Goal: Task Accomplishment & Management: Manage account settings

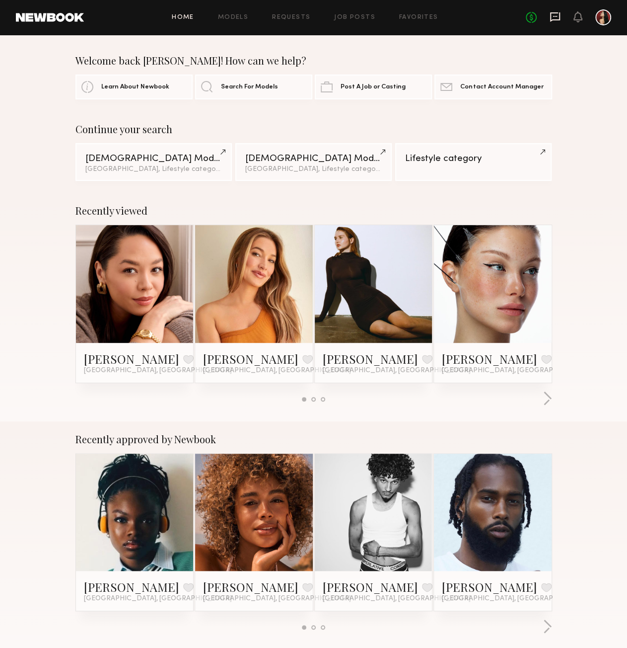
click at [555, 13] on icon at bounding box center [555, 16] width 10 height 9
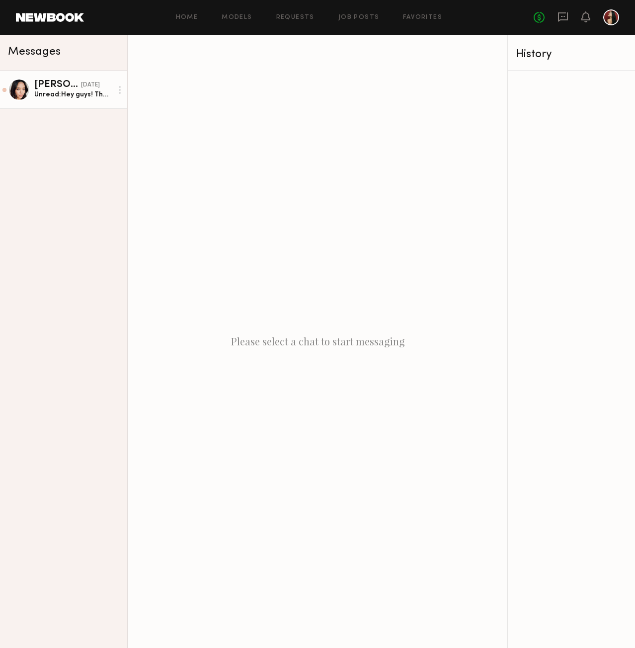
click at [79, 98] on div "Unread: Hey guys! Thanks so much for considering me for your shoot. I’d love to…" at bounding box center [73, 94] width 78 height 9
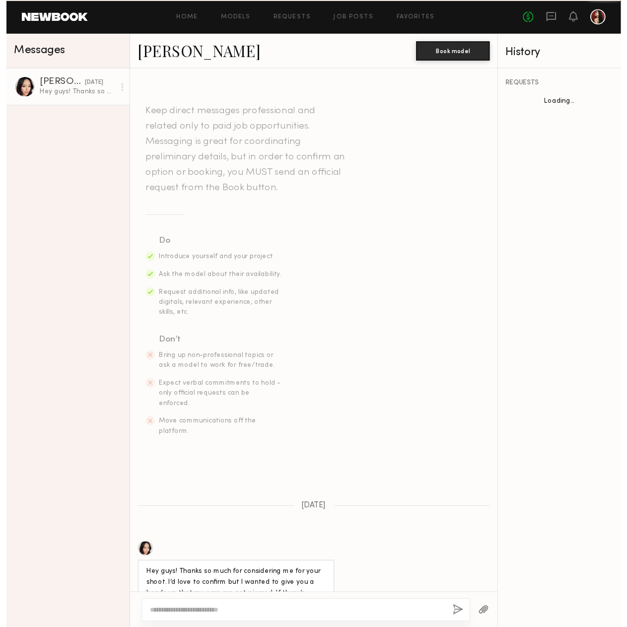
scroll to position [20, 0]
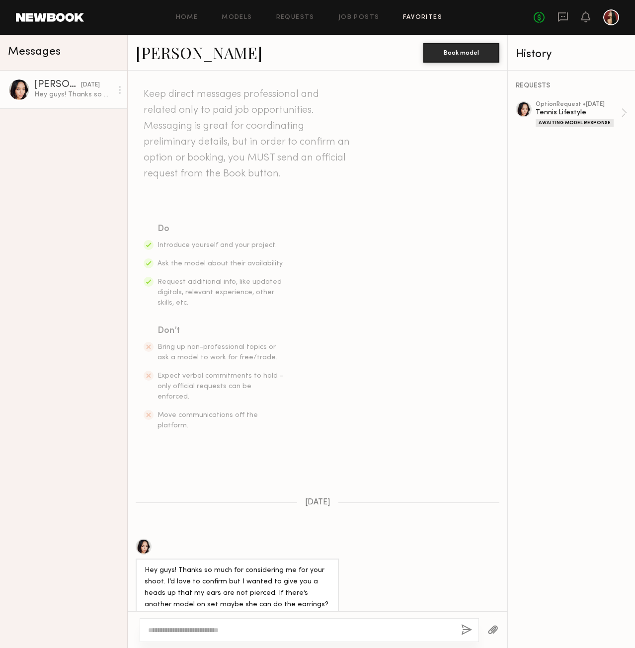
click at [421, 19] on link "Favorites" at bounding box center [422, 17] width 39 height 6
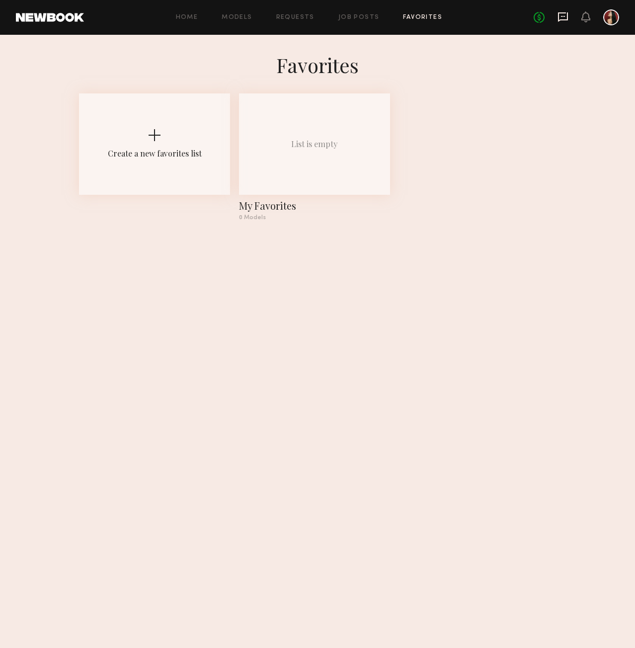
click at [559, 21] on icon at bounding box center [562, 16] width 11 height 11
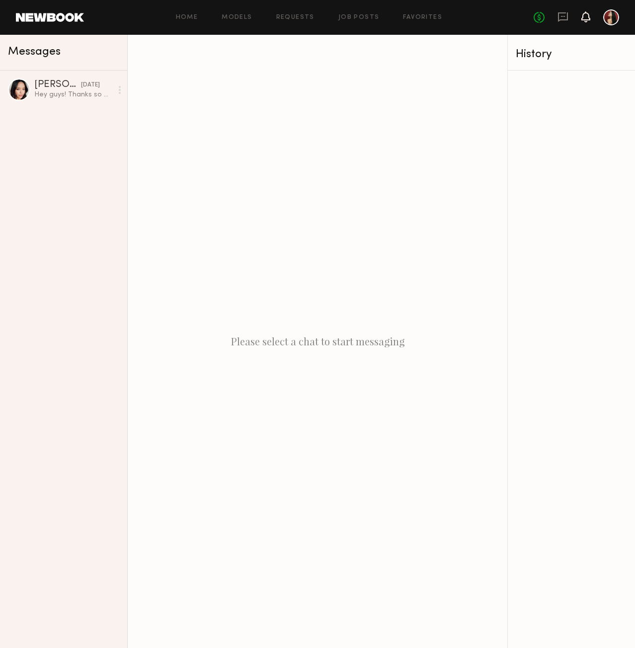
click at [583, 20] on icon at bounding box center [586, 16] width 8 height 7
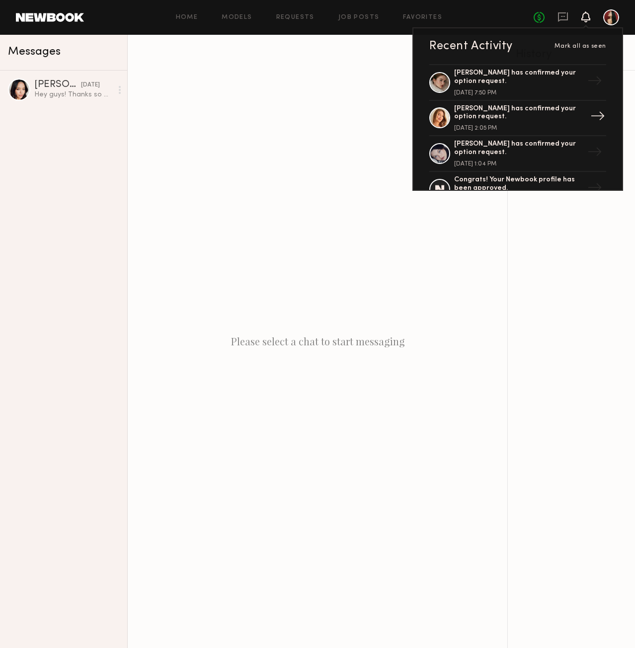
click at [517, 113] on div "Karissa Y. has confirmed your option request." at bounding box center [518, 113] width 129 height 17
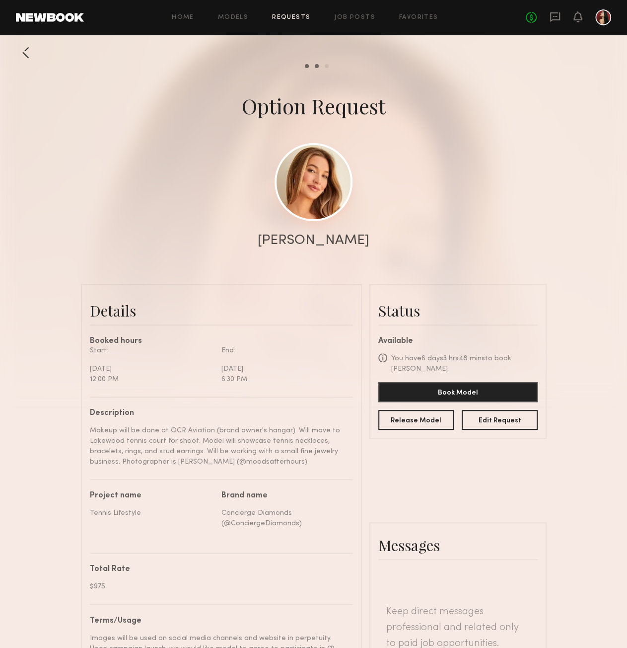
click at [318, 177] on link at bounding box center [314, 182] width 78 height 78
click at [18, 53] on div at bounding box center [26, 53] width 20 height 20
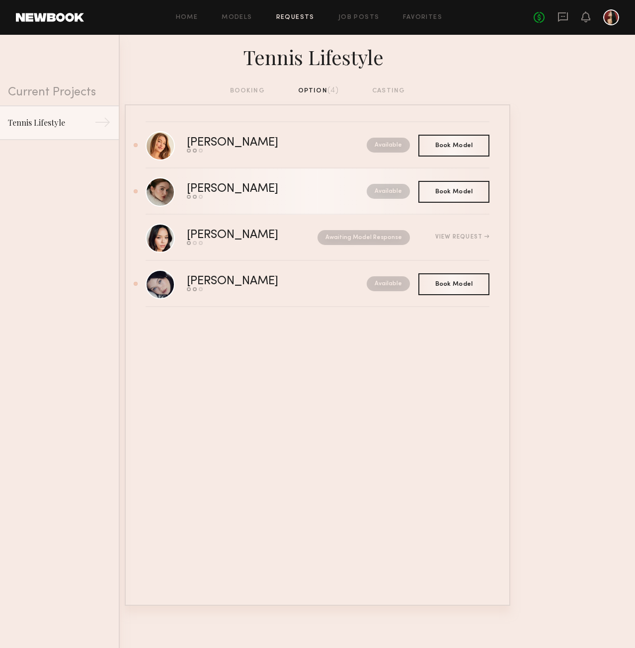
click at [231, 196] on div "Send request Model response Book model" at bounding box center [255, 197] width 136 height 4
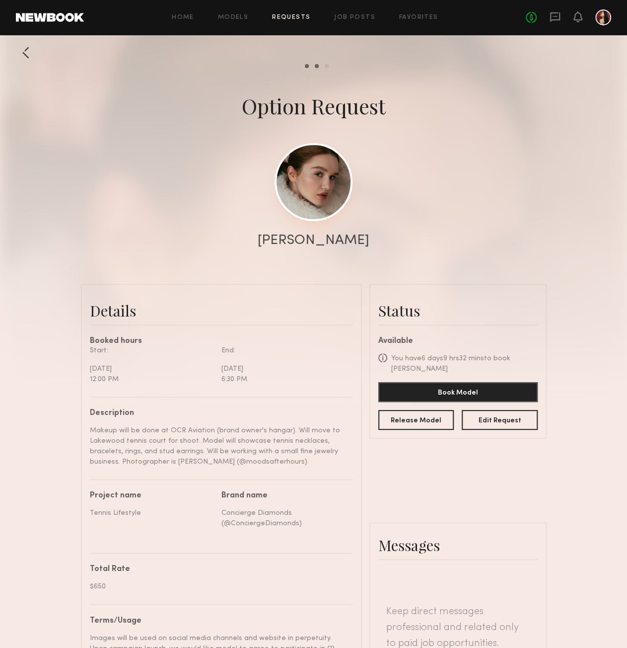
click at [318, 195] on link at bounding box center [314, 182] width 78 height 78
click at [28, 60] on div at bounding box center [26, 53] width 20 height 20
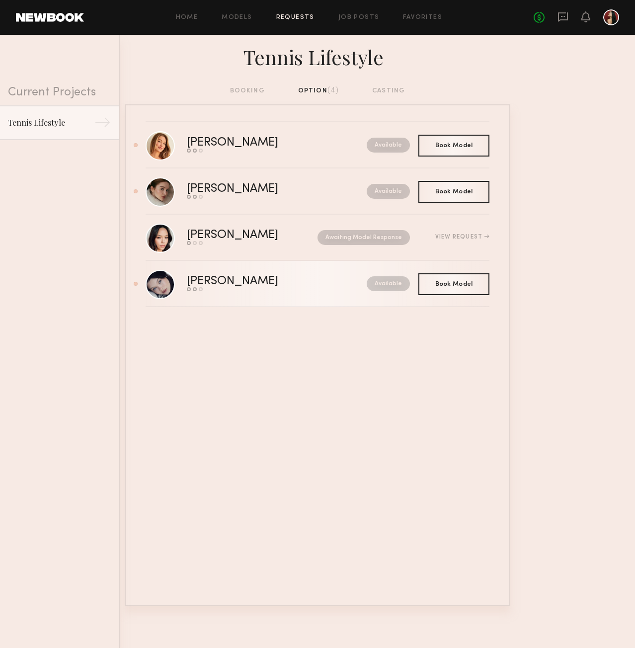
click at [219, 281] on div "[PERSON_NAME]" at bounding box center [255, 281] width 136 height 11
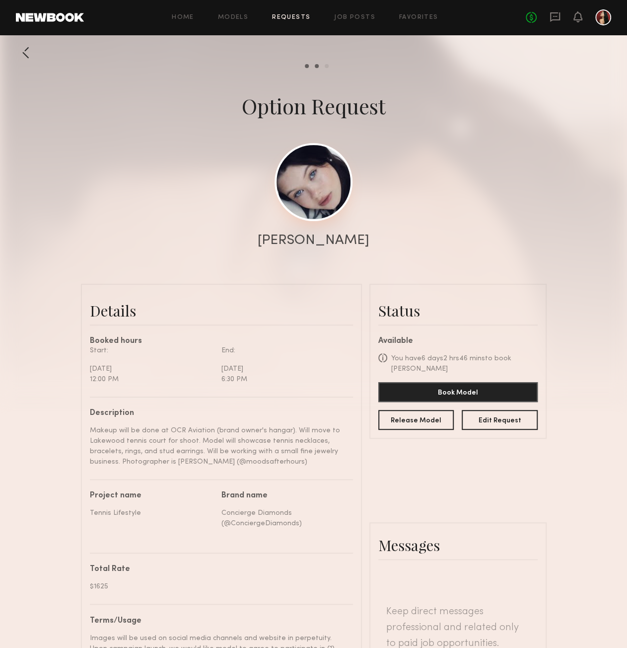
click at [318, 168] on link at bounding box center [314, 182] width 78 height 78
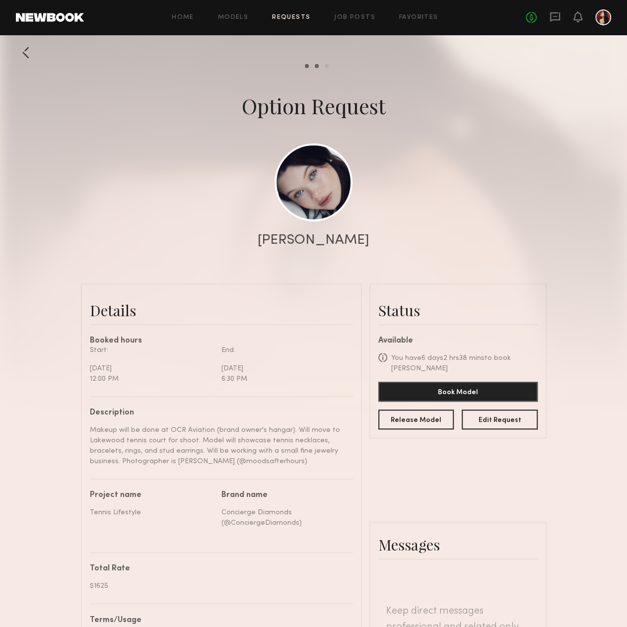
click at [22, 55] on div at bounding box center [26, 53] width 20 height 20
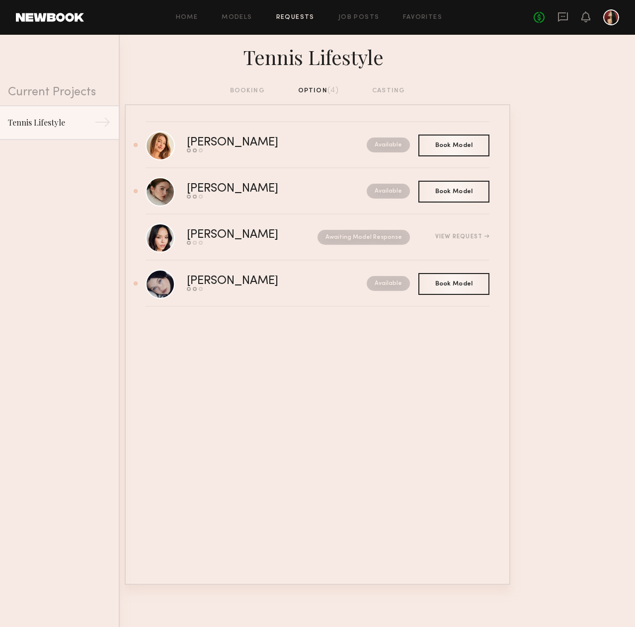
click at [624, 89] on div "booking option (4) casting" at bounding box center [317, 94] width 635 height 19
click at [67, 118] on div "Tennis Lifestyle" at bounding box center [51, 122] width 86 height 12
click at [261, 92] on div "booking option (4) casting" at bounding box center [317, 90] width 175 height 11
click at [298, 88] on div "booking option (4) casting" at bounding box center [317, 90] width 175 height 11
click at [305, 88] on div "booking option (4) casting" at bounding box center [317, 90] width 175 height 11
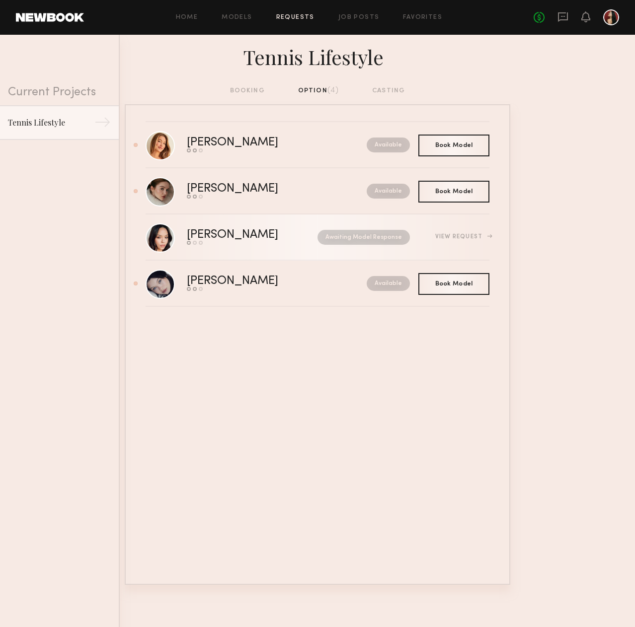
click at [253, 237] on div "Danielle A." at bounding box center [242, 235] width 111 height 11
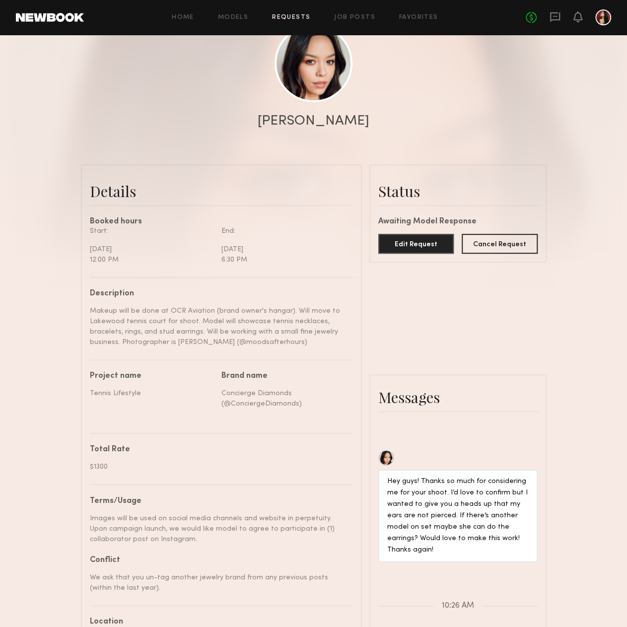
scroll to position [199, 0]
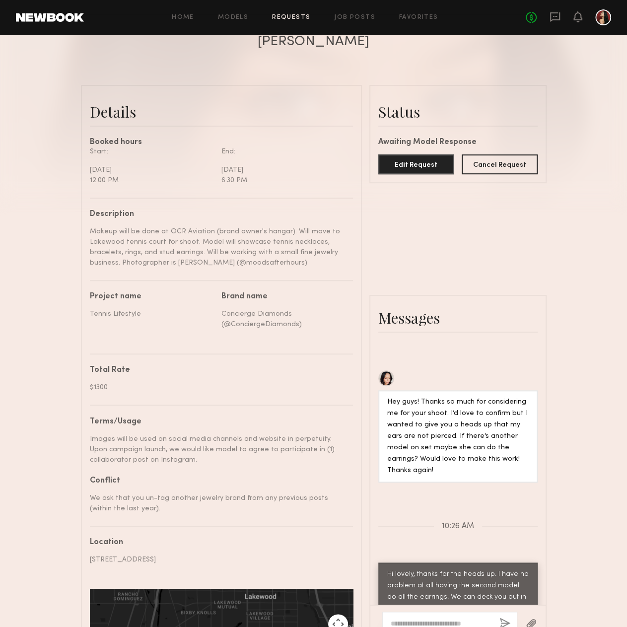
click at [602, 21] on div at bounding box center [604, 17] width 16 height 16
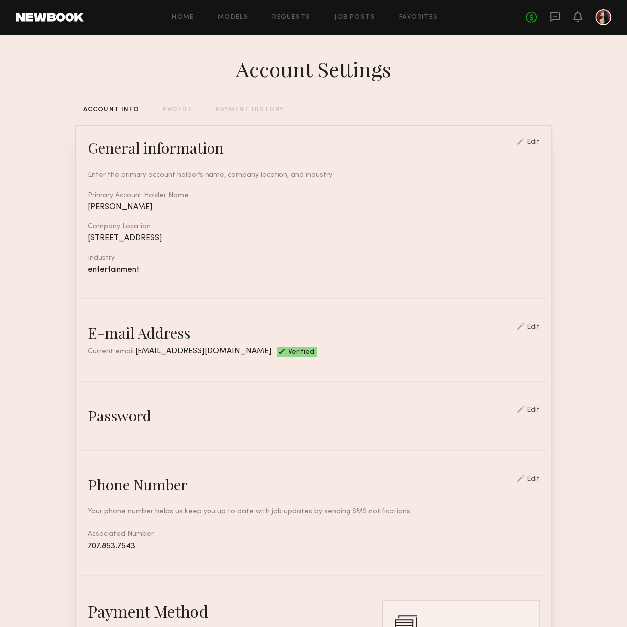
click at [185, 109] on div "PROFILE" at bounding box center [177, 110] width 29 height 6
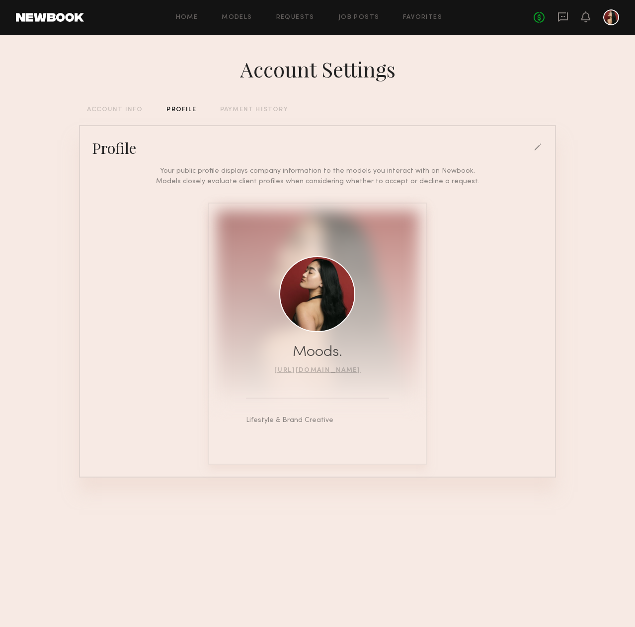
click at [539, 151] on div at bounding box center [538, 148] width 9 height 9
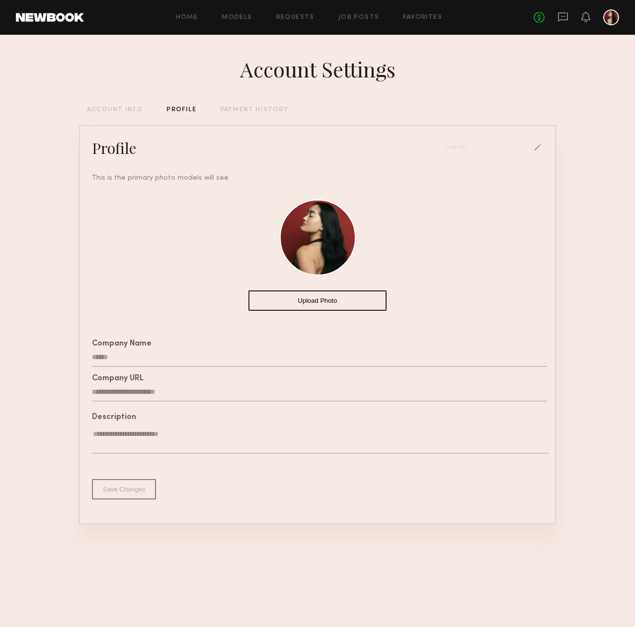
click at [241, 450] on textarea "**********" at bounding box center [320, 442] width 457 height 24
click at [93, 443] on textarea "**********" at bounding box center [320, 442] width 457 height 24
type textarea "**********"
click at [125, 497] on button "Save Changes" at bounding box center [124, 489] width 64 height 20
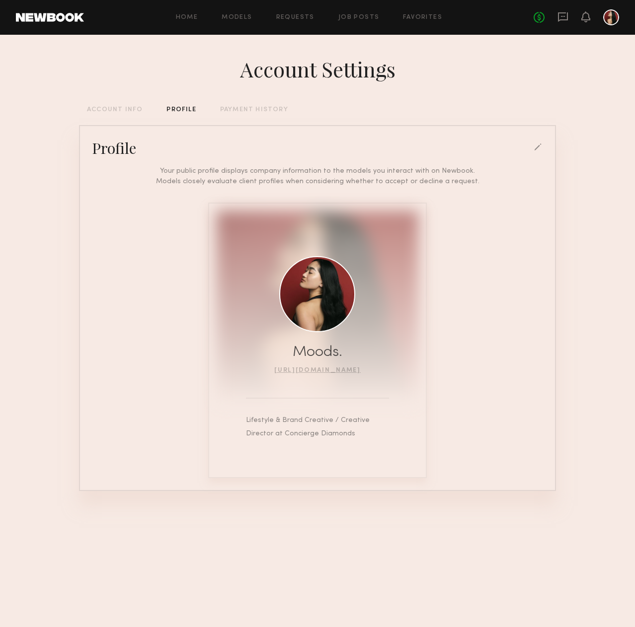
click at [106, 113] on div "ACCOUNT INFO" at bounding box center [115, 110] width 56 height 6
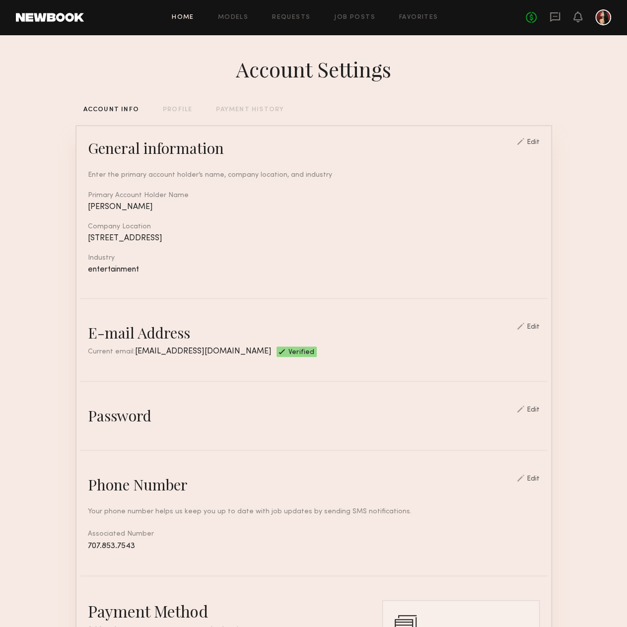
click at [189, 16] on link "Home" at bounding box center [183, 17] width 22 height 6
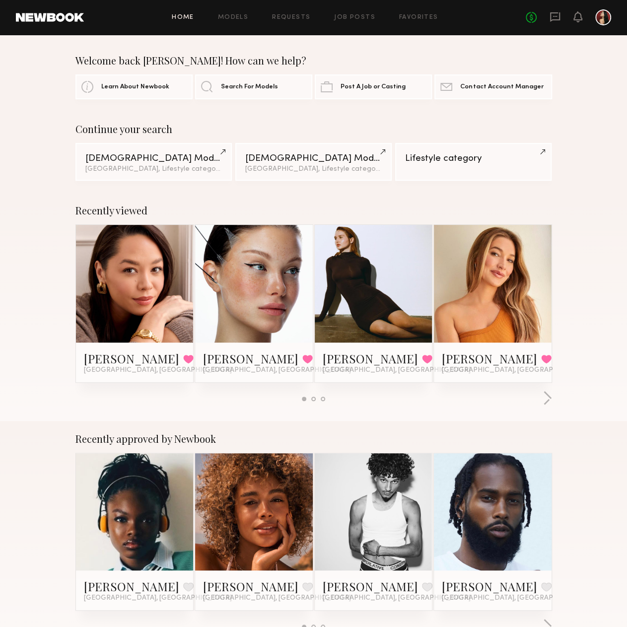
click at [598, 223] on div "Recently viewed Danielle A. Favorited Los Angeles, CA Marina F. Favorited Los A…" at bounding box center [313, 307] width 627 height 229
click at [185, 14] on link "Home" at bounding box center [183, 17] width 22 height 6
click at [52, 14] on link at bounding box center [50, 17] width 68 height 9
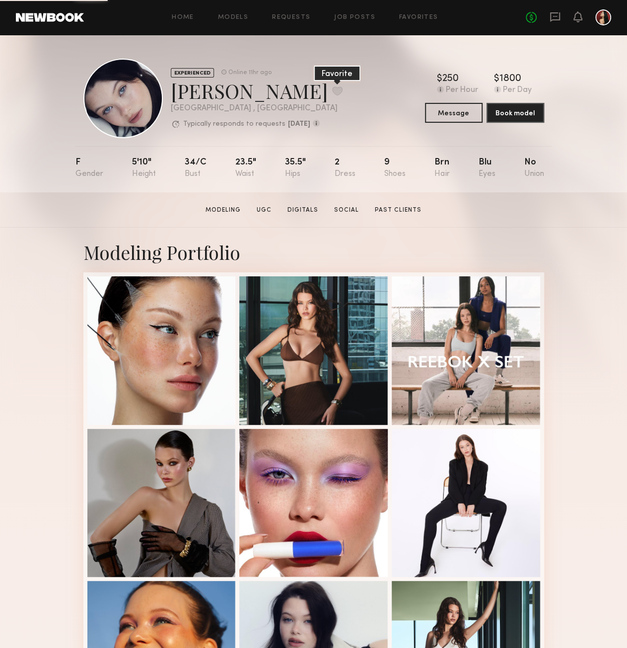
click at [332, 89] on button at bounding box center [337, 90] width 10 height 9
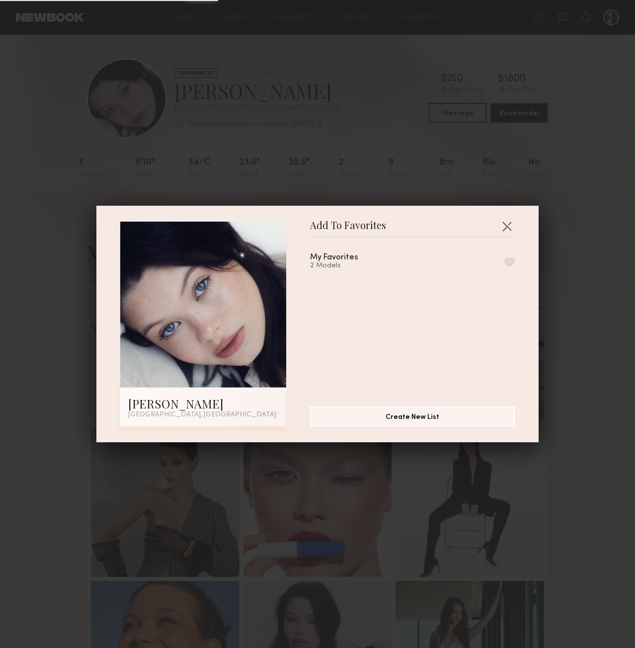
click at [504, 262] on button "button" at bounding box center [509, 261] width 10 height 9
click at [499, 228] on button "button" at bounding box center [507, 226] width 16 height 16
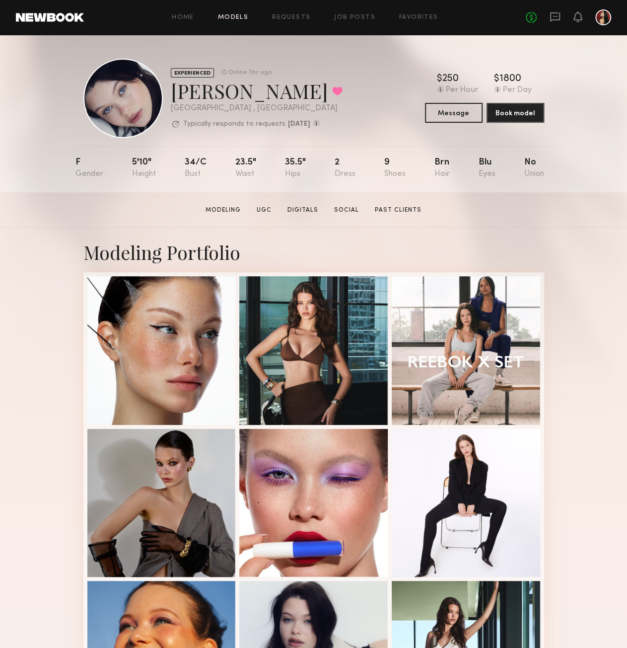
click at [231, 16] on link "Models" at bounding box center [233, 17] width 30 height 6
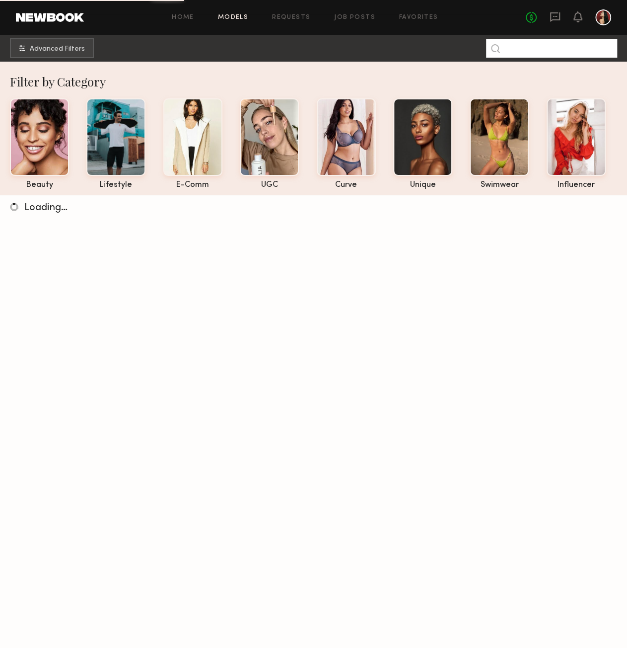
click at [552, 47] on input at bounding box center [551, 48] width 131 height 19
type input "***"
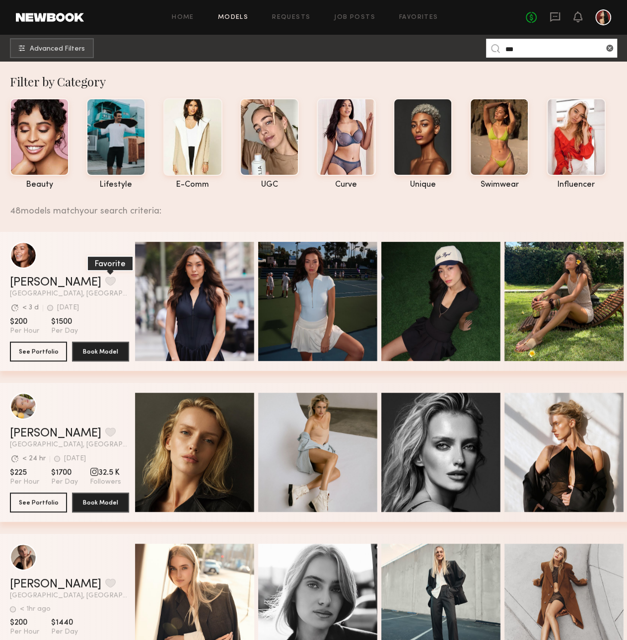
click at [105, 286] on button "grid" at bounding box center [110, 281] width 10 height 9
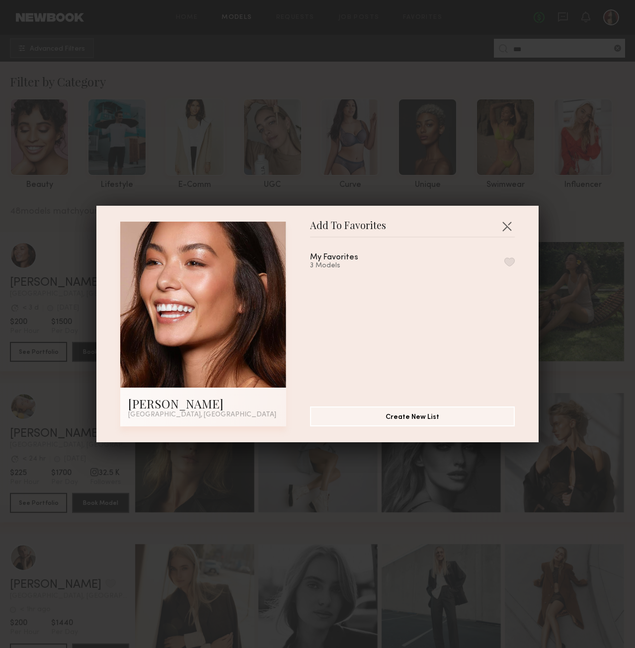
click at [504, 262] on button "button" at bounding box center [509, 261] width 10 height 9
click at [500, 226] on button "button" at bounding box center [507, 226] width 16 height 16
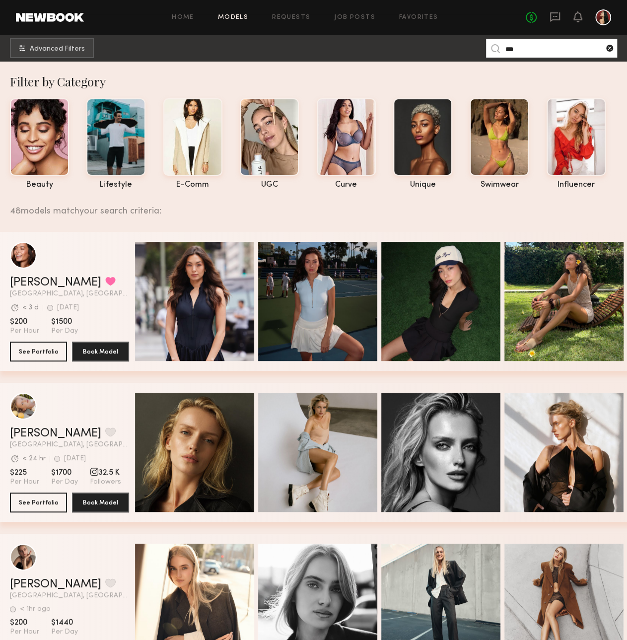
click at [610, 48] on common-icon at bounding box center [610, 48] width 10 height 10
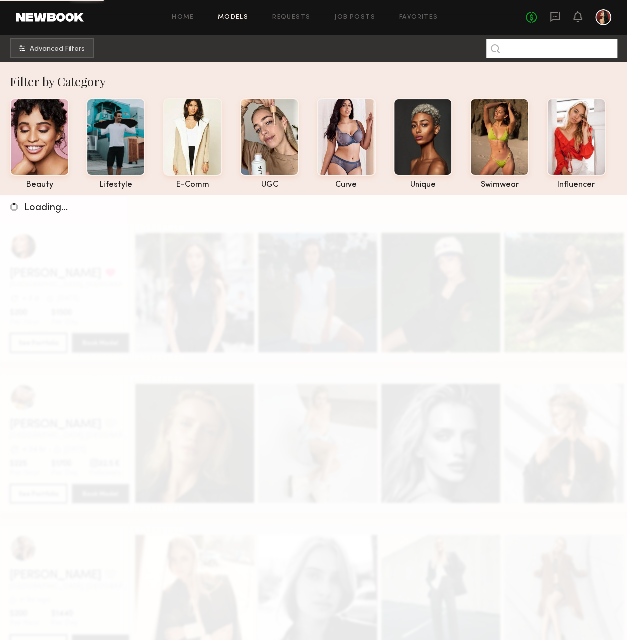
click at [577, 49] on input at bounding box center [551, 48] width 131 height 19
type input "*****"
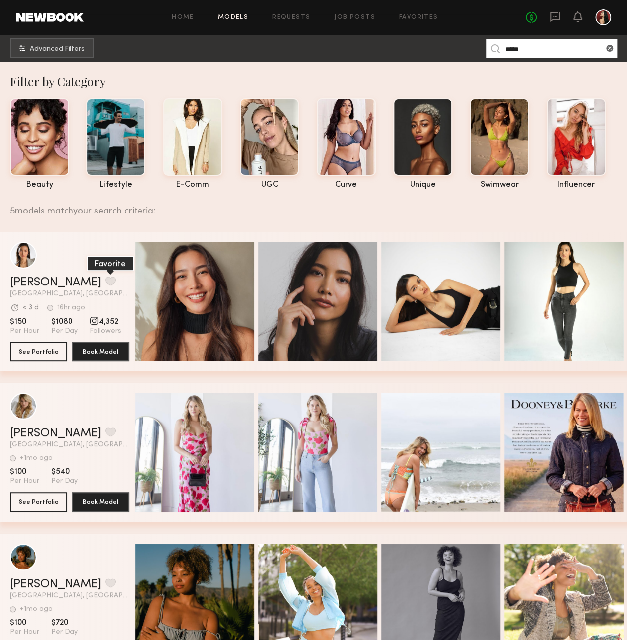
click at [105, 286] on button "grid" at bounding box center [110, 281] width 10 height 9
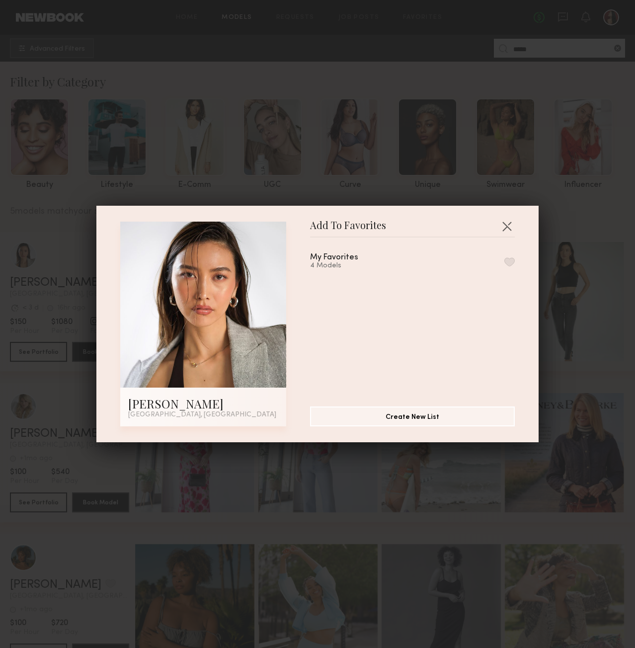
click at [504, 261] on button "button" at bounding box center [509, 261] width 10 height 9
click at [504, 219] on button "button" at bounding box center [507, 226] width 16 height 16
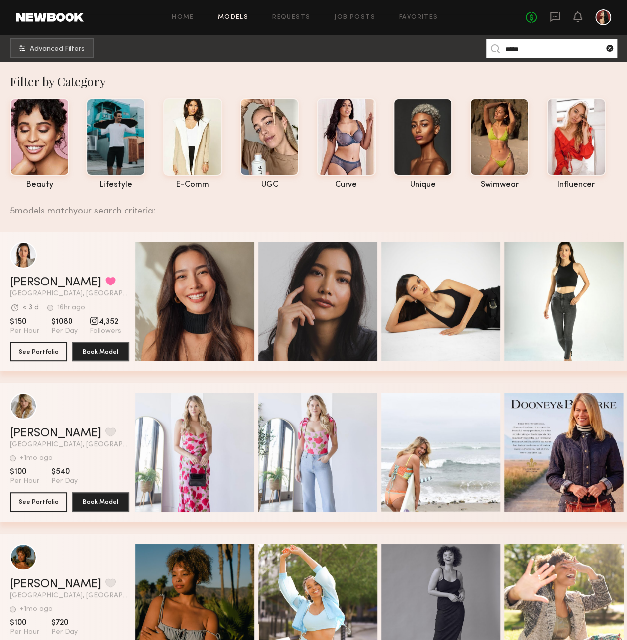
click at [609, 51] on common-icon at bounding box center [610, 48] width 10 height 10
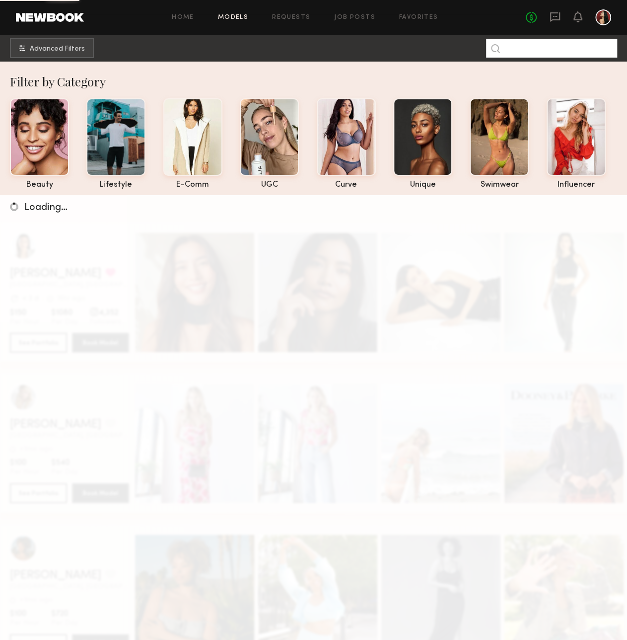
click at [534, 52] on input at bounding box center [551, 48] width 131 height 19
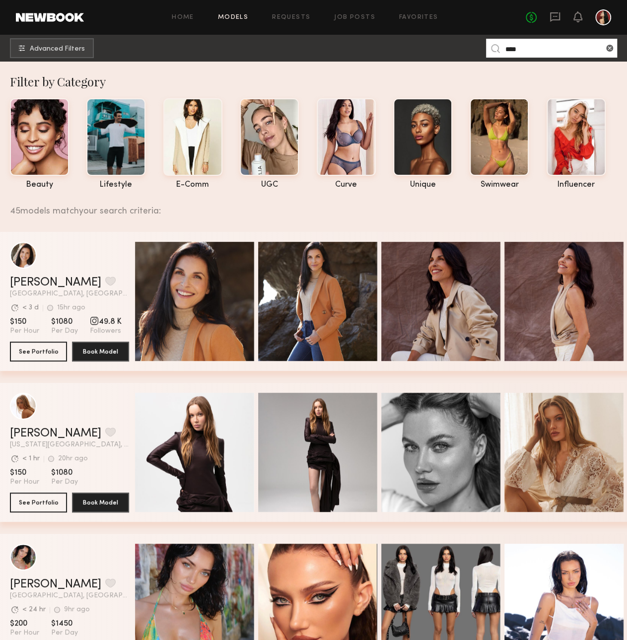
type input "****"
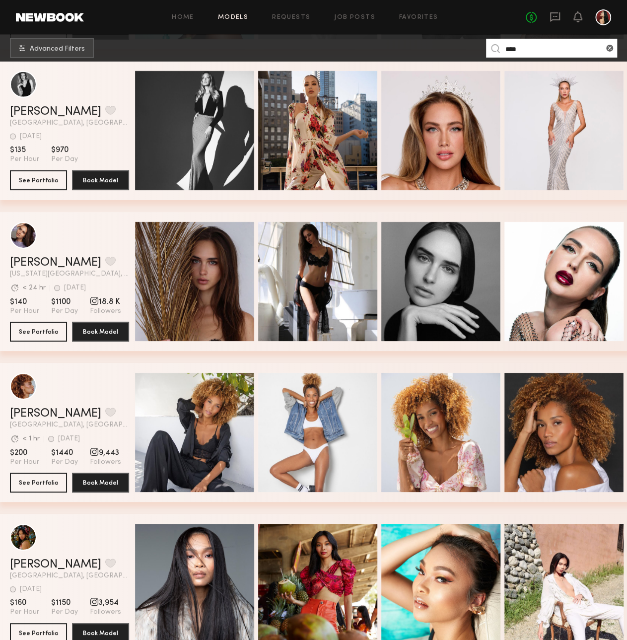
scroll to position [1929, 0]
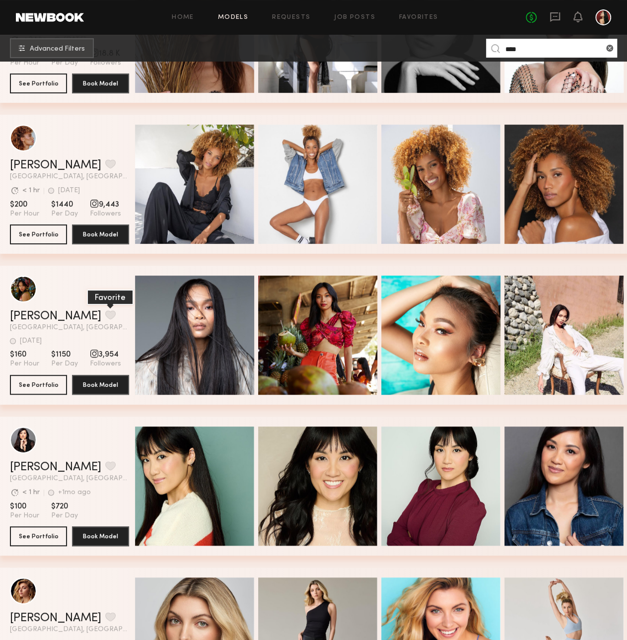
click at [105, 316] on button "grid" at bounding box center [110, 314] width 10 height 9
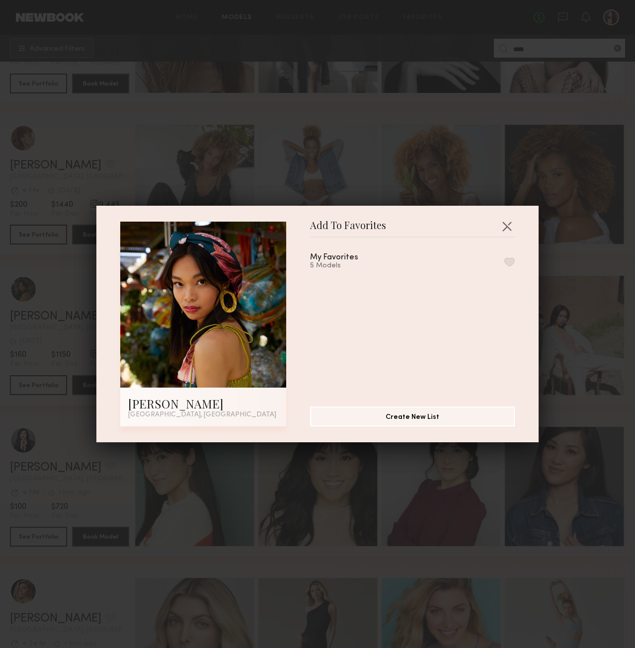
click at [504, 263] on button "button" at bounding box center [509, 261] width 10 height 9
click at [510, 227] on button "button" at bounding box center [507, 226] width 16 height 16
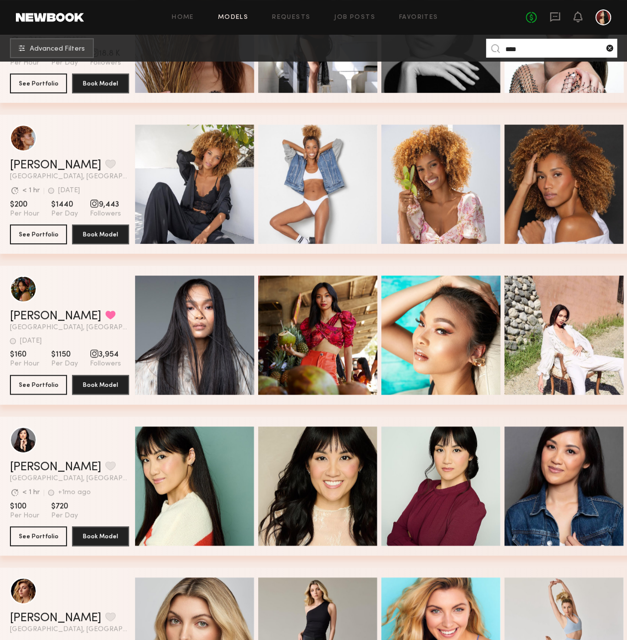
click at [610, 48] on common-icon at bounding box center [610, 48] width 10 height 10
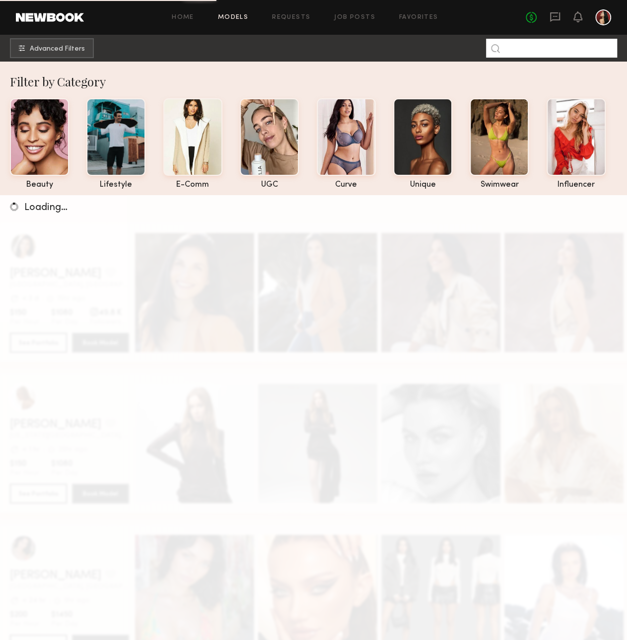
click at [560, 47] on input at bounding box center [551, 48] width 131 height 19
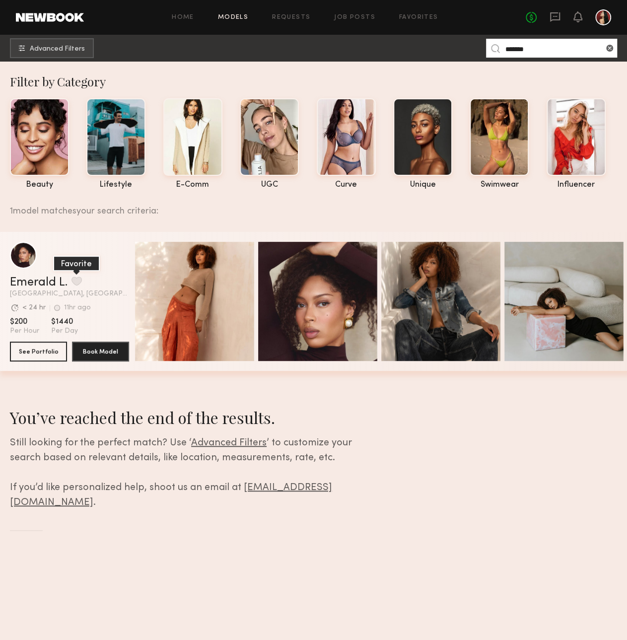
type input "*******"
click at [80, 285] on button "grid" at bounding box center [77, 281] width 10 height 9
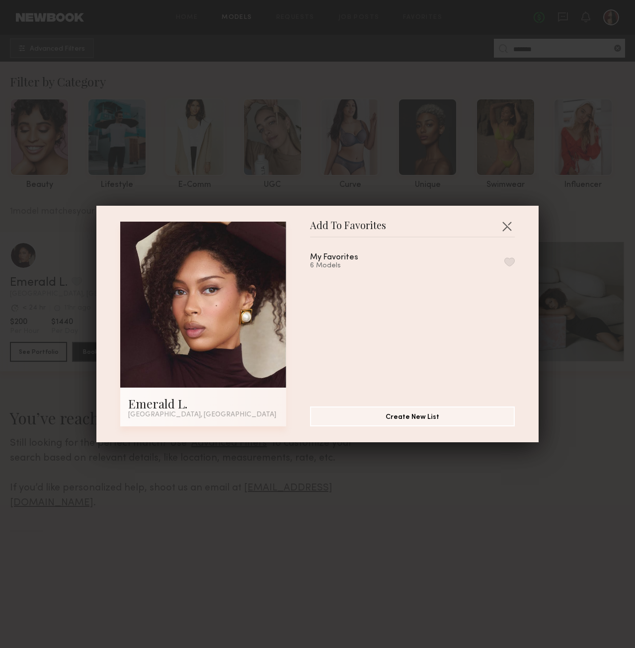
click at [504, 261] on button "button" at bounding box center [509, 261] width 10 height 9
click at [505, 224] on button "button" at bounding box center [507, 226] width 16 height 16
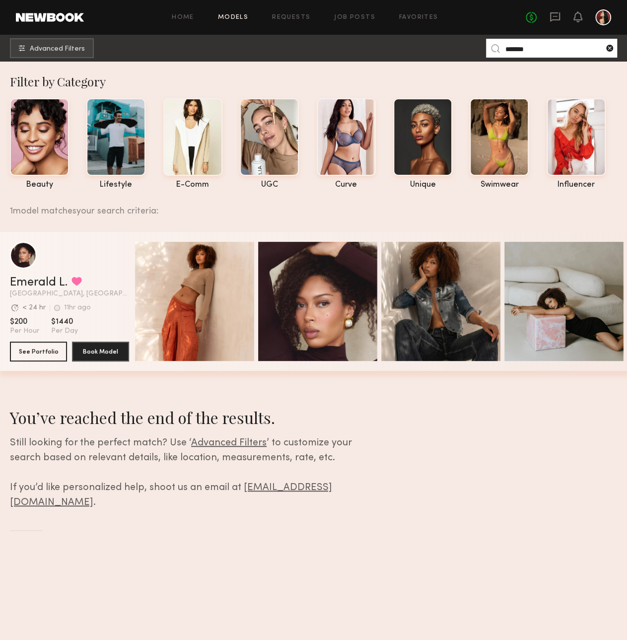
click at [609, 49] on common-icon at bounding box center [610, 48] width 10 height 10
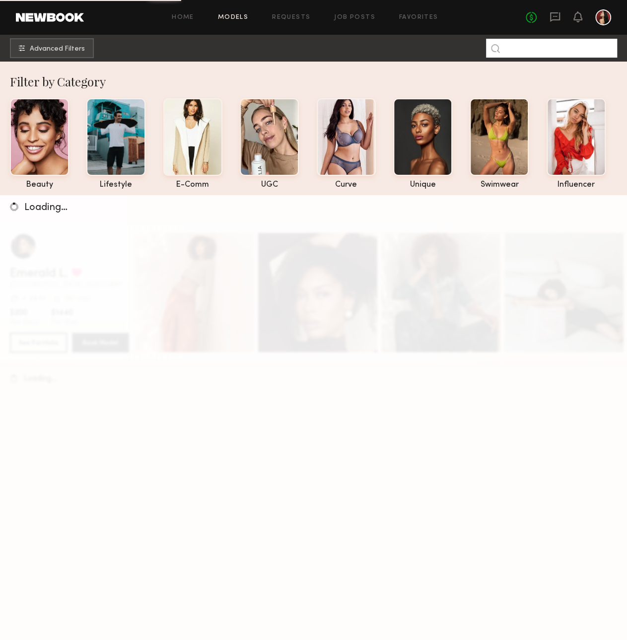
click at [523, 54] on input at bounding box center [551, 48] width 131 height 19
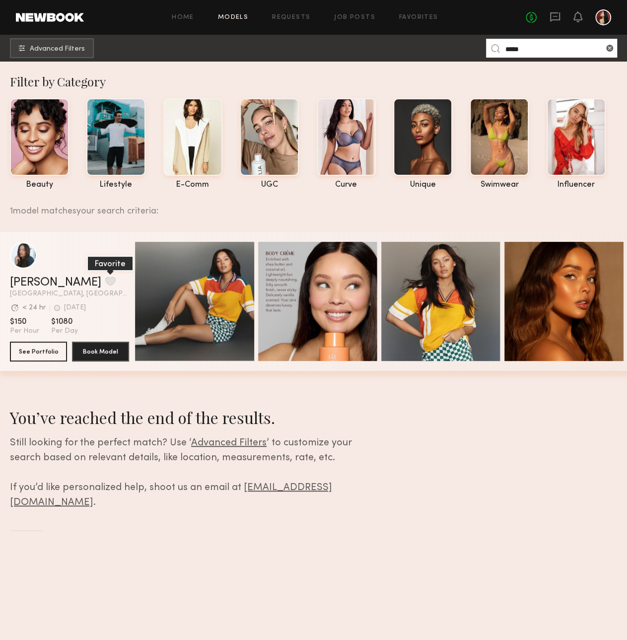
type input "*****"
click at [105, 284] on button "grid" at bounding box center [110, 281] width 10 height 9
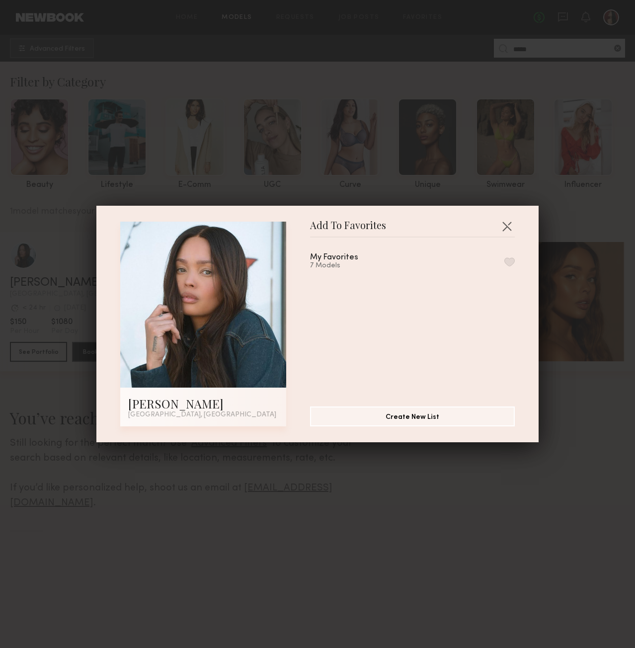
click at [504, 260] on button "button" at bounding box center [509, 261] width 10 height 9
click at [505, 230] on button "button" at bounding box center [507, 226] width 16 height 16
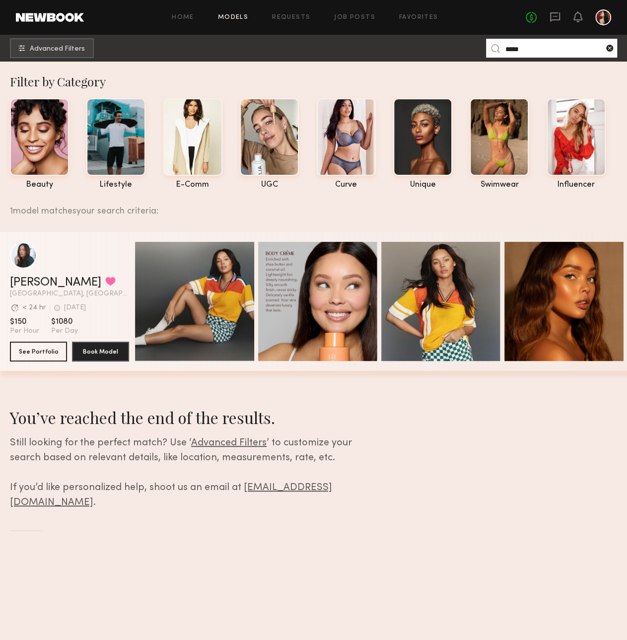
click at [609, 47] on common-icon at bounding box center [610, 48] width 10 height 10
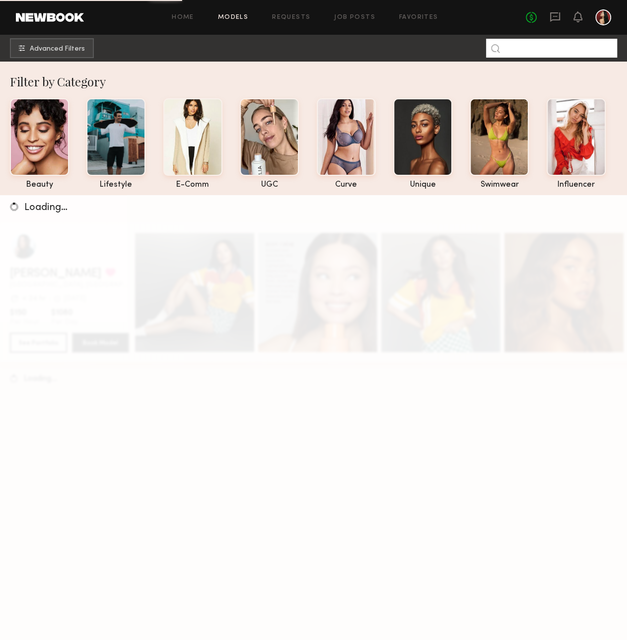
click at [584, 52] on input at bounding box center [551, 48] width 131 height 19
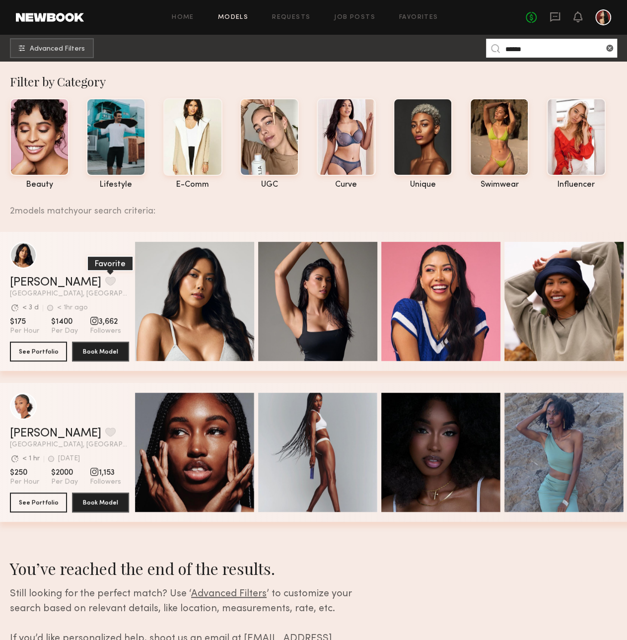
type input "******"
click at [105, 285] on button "grid" at bounding box center [110, 281] width 10 height 9
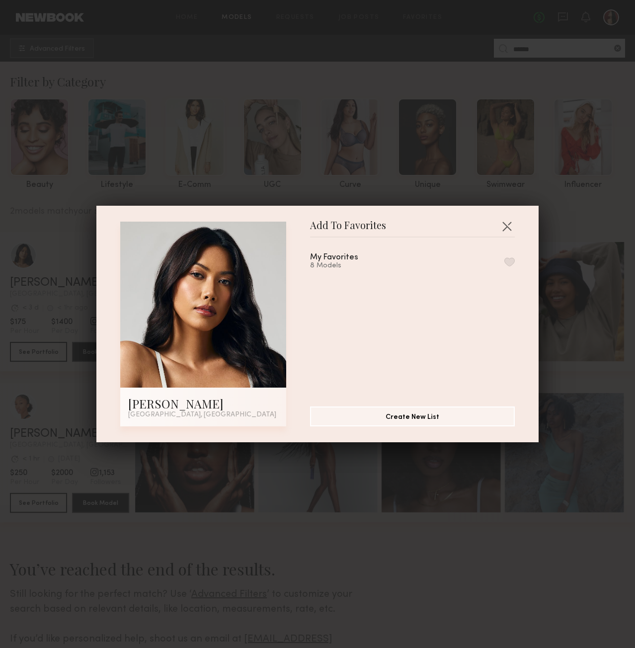
click at [504, 259] on button "button" at bounding box center [509, 261] width 10 height 9
click at [504, 225] on button "button" at bounding box center [507, 226] width 16 height 16
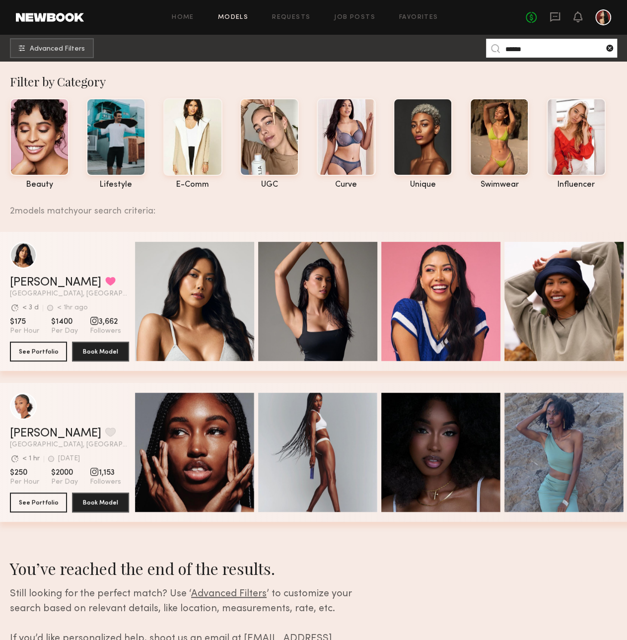
click at [607, 47] on common-icon at bounding box center [610, 48] width 10 height 10
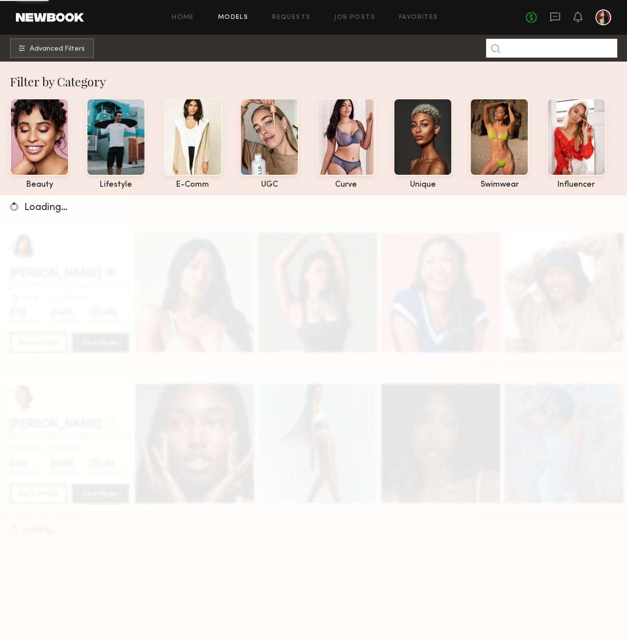
click at [560, 52] on input at bounding box center [551, 48] width 131 height 19
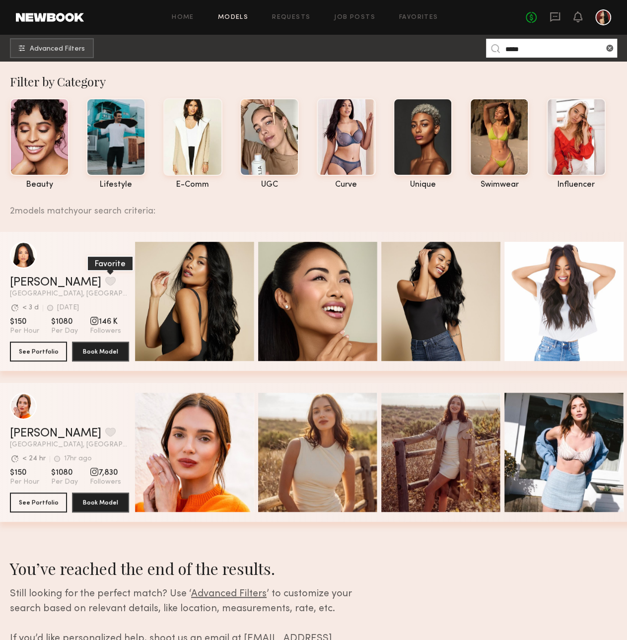
type input "*****"
click at [105, 284] on button "grid" at bounding box center [110, 281] width 10 height 9
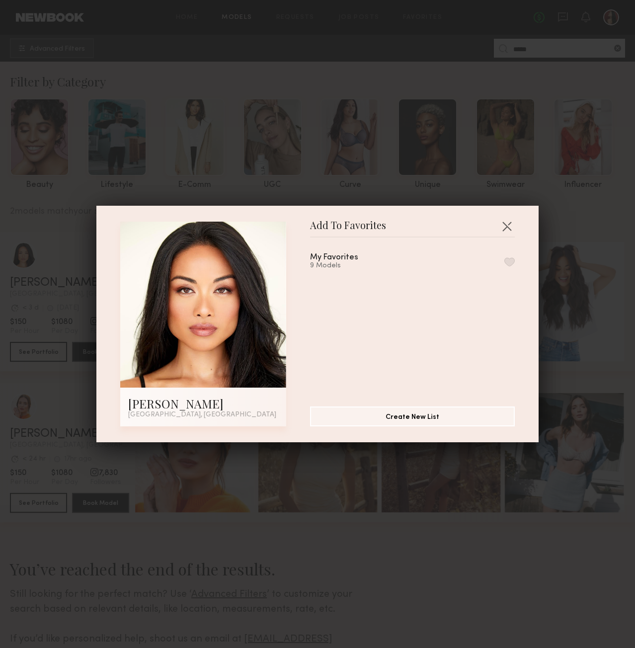
click at [504, 260] on button "button" at bounding box center [509, 261] width 10 height 9
click at [505, 229] on button "button" at bounding box center [507, 226] width 16 height 16
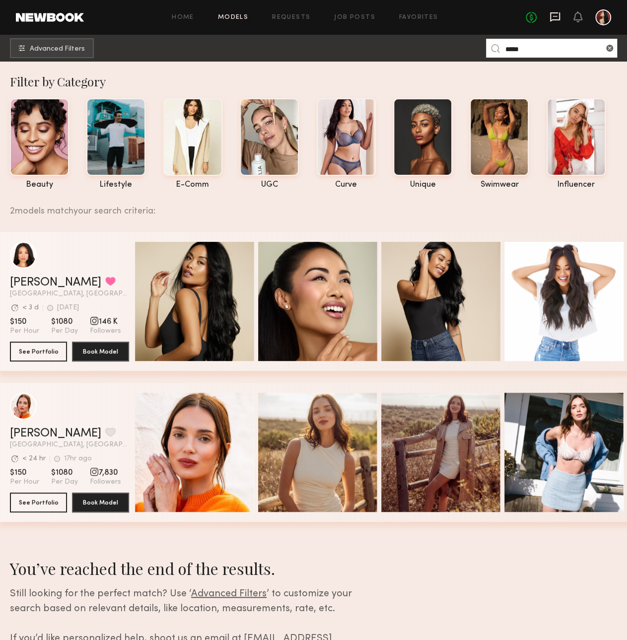
click at [550, 17] on icon at bounding box center [555, 16] width 10 height 9
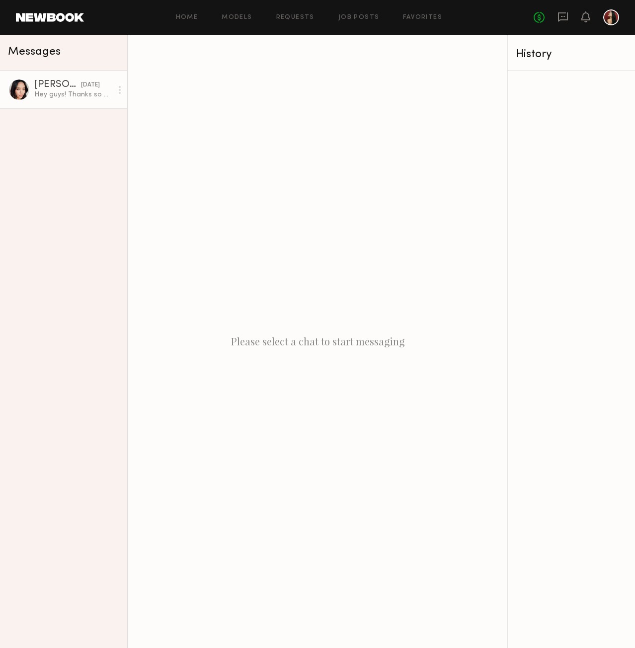
click at [45, 82] on div "[PERSON_NAME]" at bounding box center [57, 85] width 47 height 10
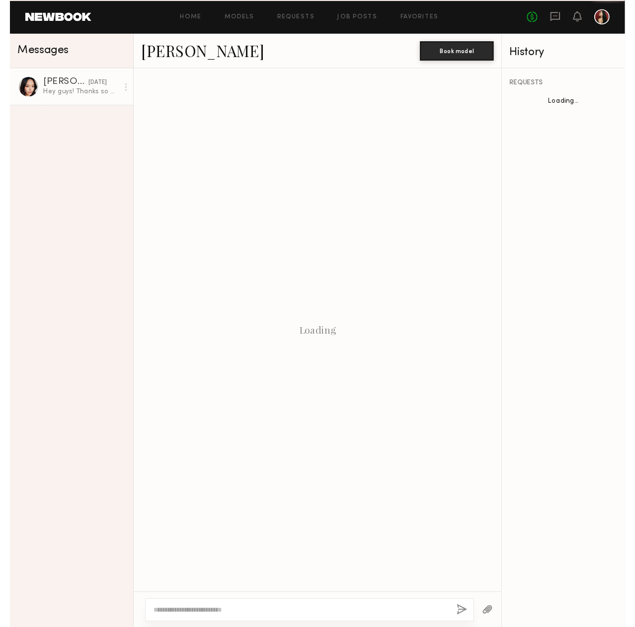
scroll to position [20, 0]
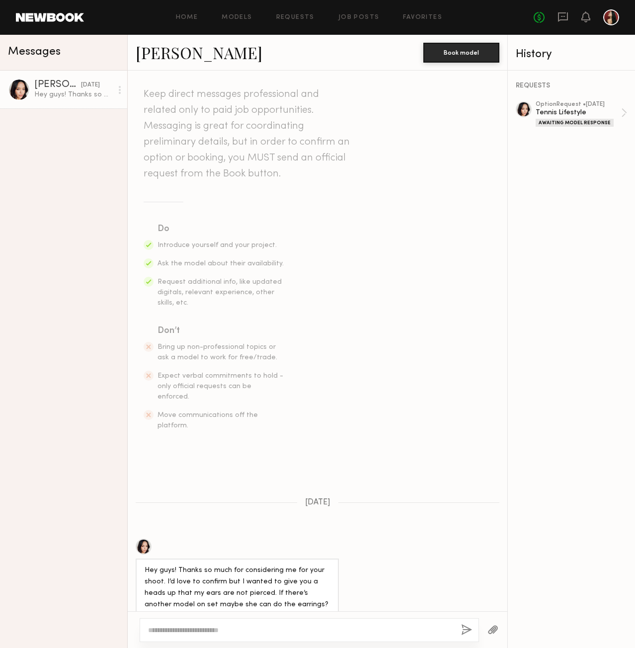
click at [171, 56] on link "[PERSON_NAME]" at bounding box center [199, 52] width 127 height 21
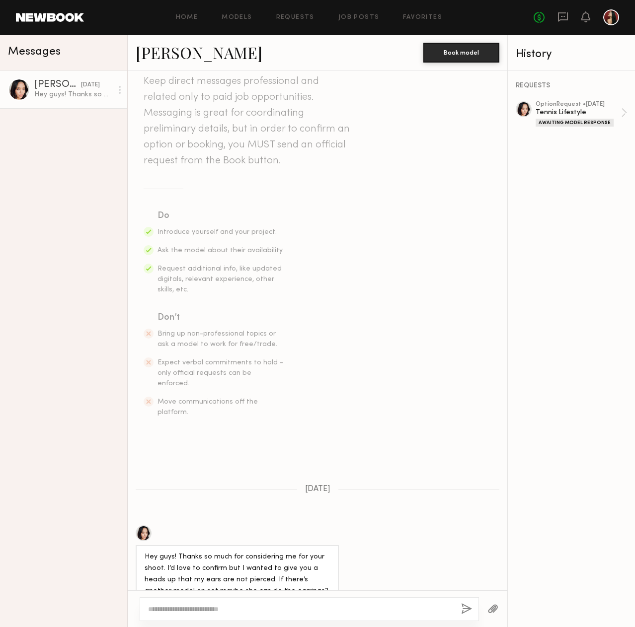
scroll to position [40, 0]
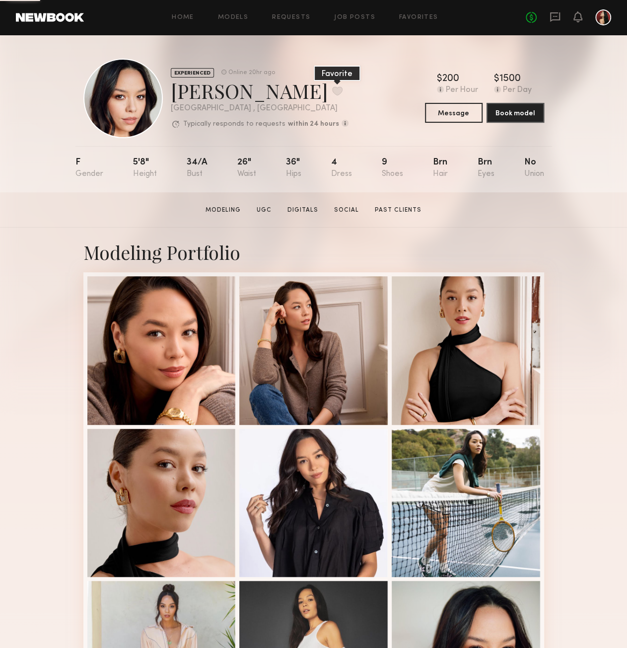
click at [332, 88] on button at bounding box center [337, 90] width 10 height 9
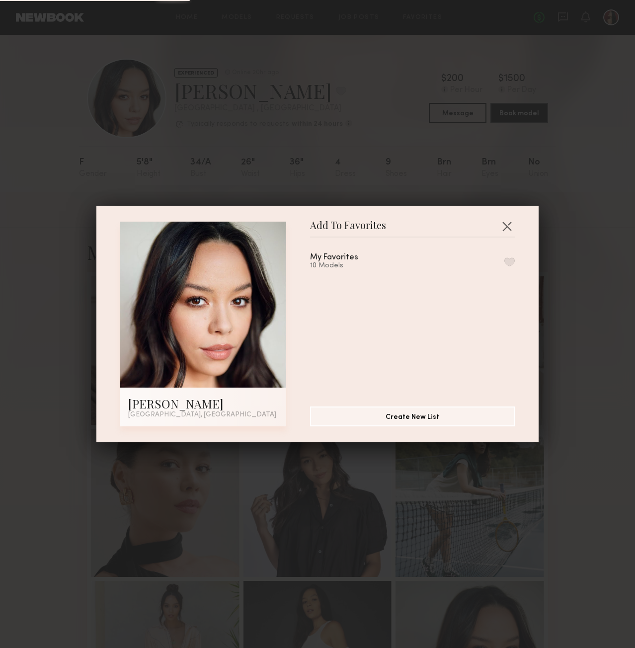
click at [504, 262] on button "button" at bounding box center [509, 261] width 10 height 9
click at [503, 227] on button "button" at bounding box center [507, 226] width 16 height 16
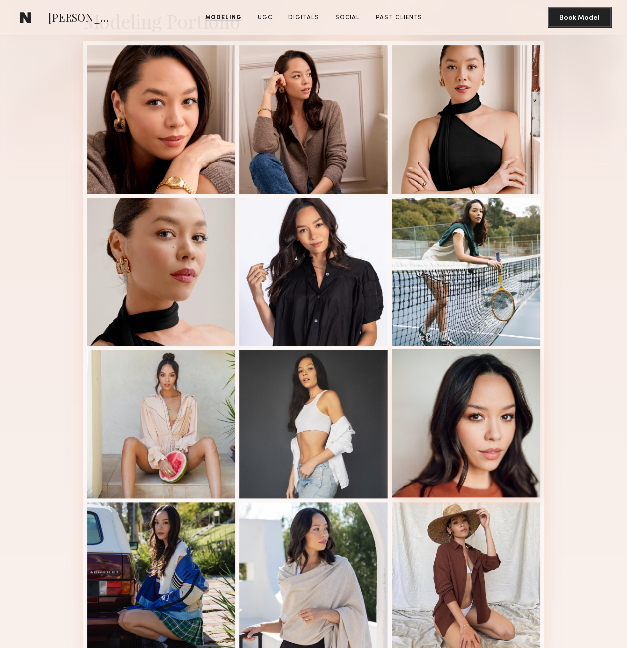
scroll to position [348, 0]
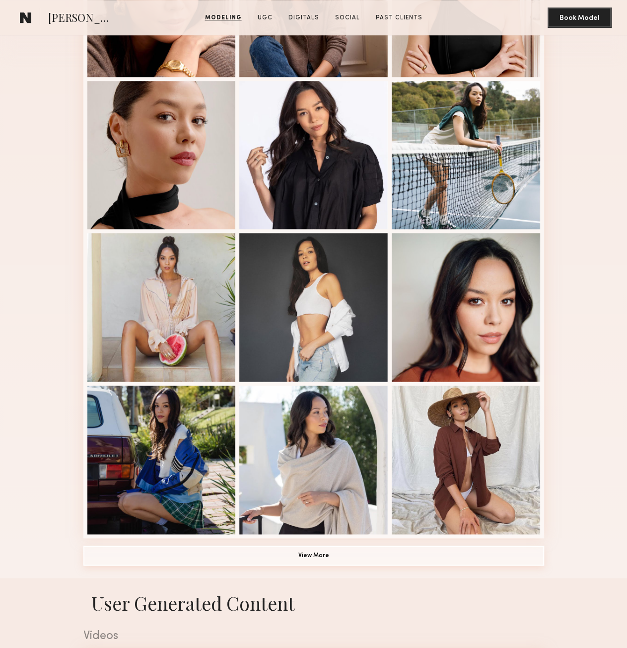
click at [320, 561] on button "View More" at bounding box center [313, 555] width 461 height 20
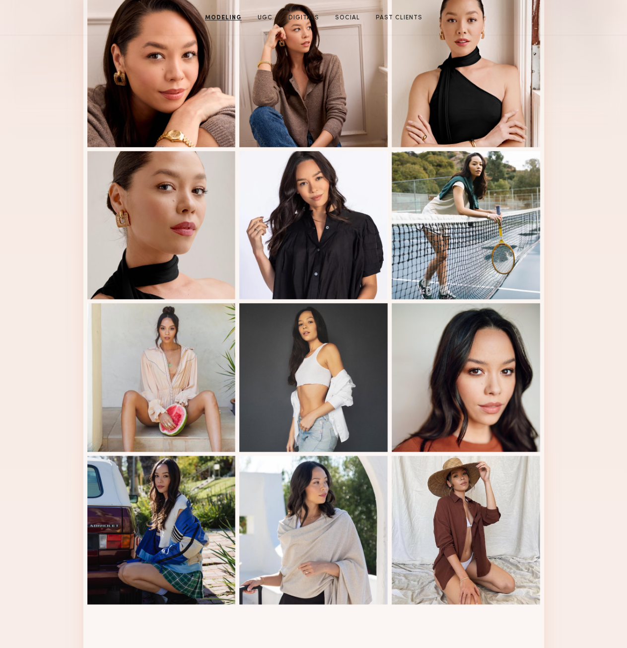
scroll to position [138, 0]
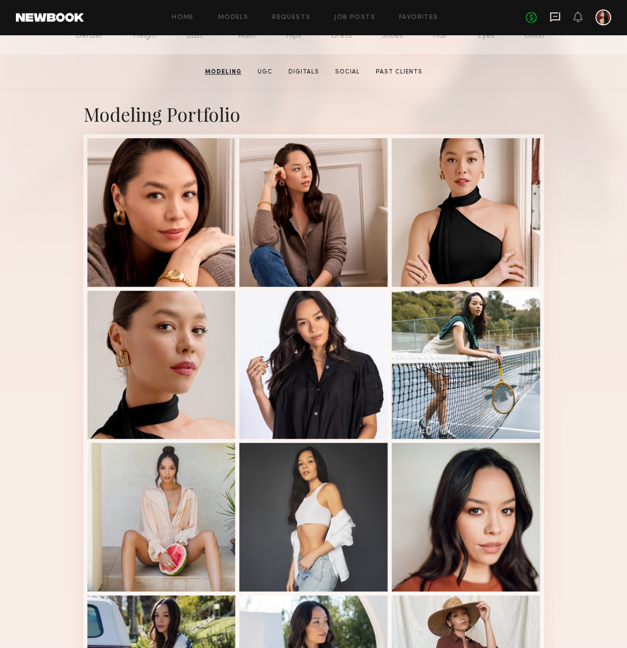
click at [556, 16] on icon at bounding box center [555, 16] width 4 height 1
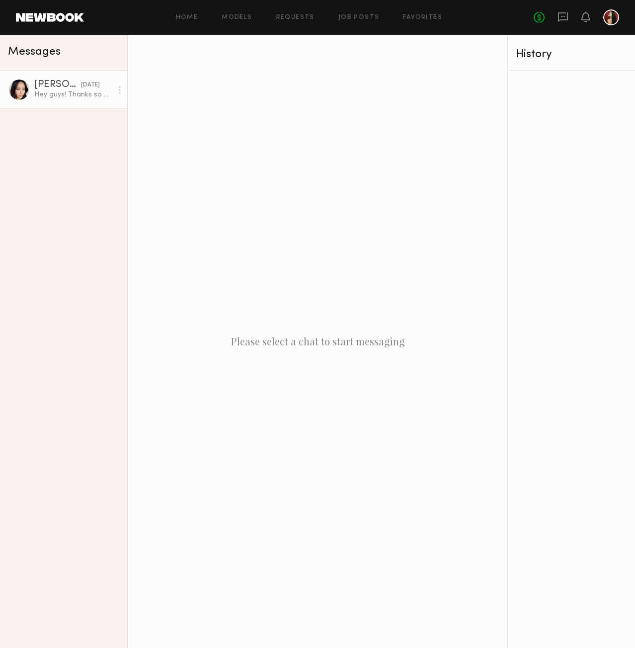
click at [75, 94] on div "Hey guys! Thanks so much for considering me for your shoot. I’d love to confirm…" at bounding box center [73, 94] width 78 height 9
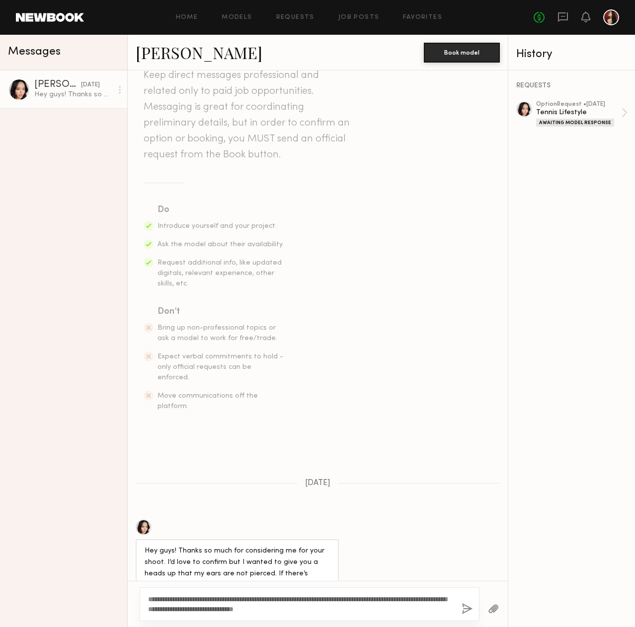
scroll to position [49, 0]
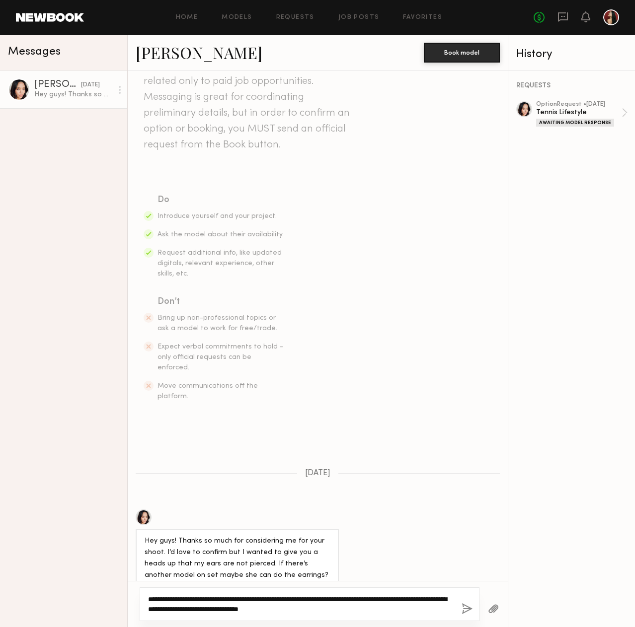
type textarea "**********"
click at [464, 608] on button "button" at bounding box center [467, 610] width 11 height 12
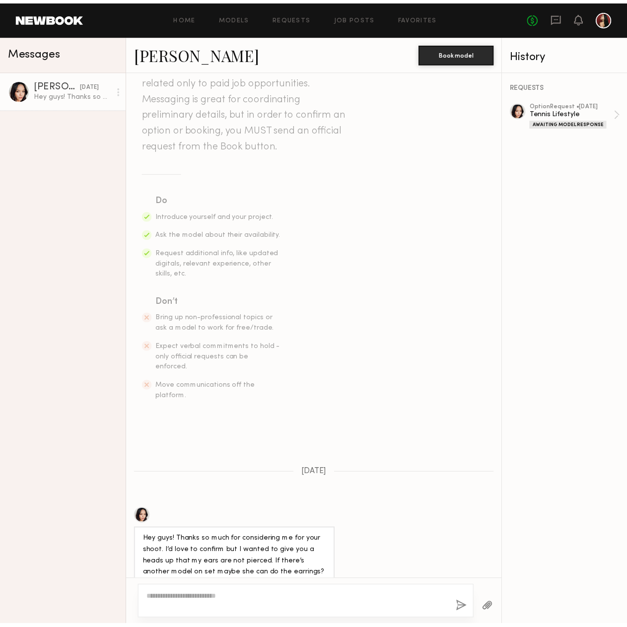
scroll to position [245, 0]
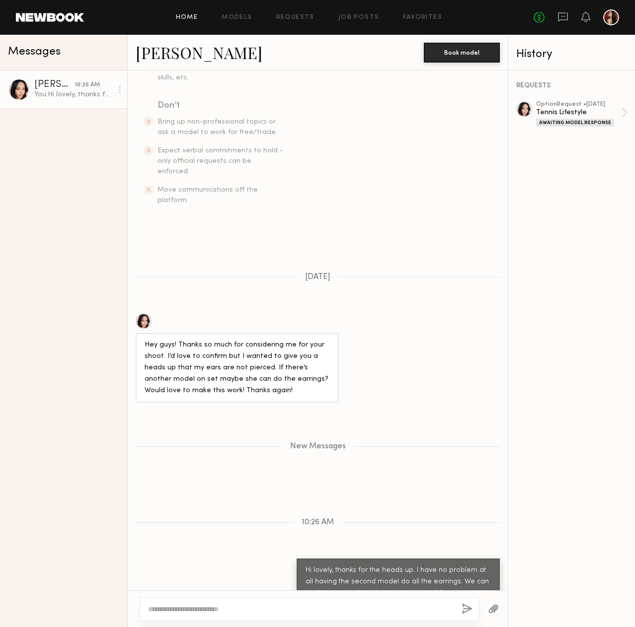
click at [186, 17] on link "Home" at bounding box center [187, 17] width 22 height 6
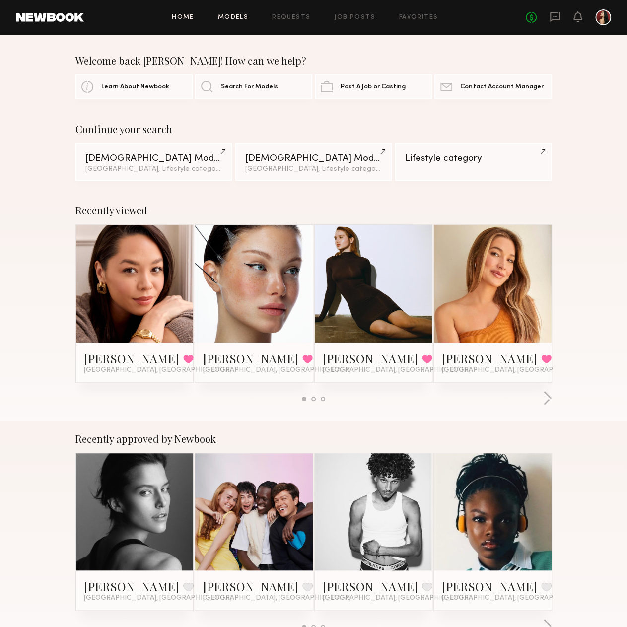
click at [229, 20] on link "Models" at bounding box center [233, 17] width 30 height 6
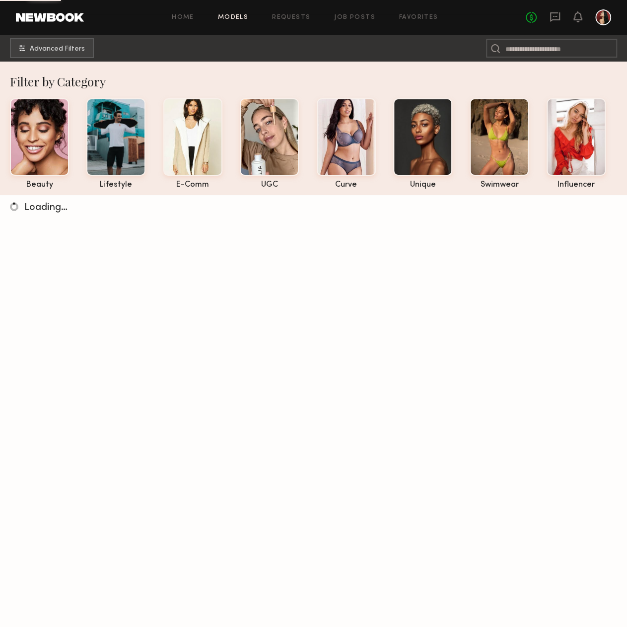
click at [307, 21] on div "Home Models Requests Job Posts Favorites Sign Out No fees up to $5,000" at bounding box center [348, 17] width 528 height 16
click at [285, 15] on link "Requests" at bounding box center [291, 17] width 38 height 6
